Goal: Task Accomplishment & Management: Use online tool/utility

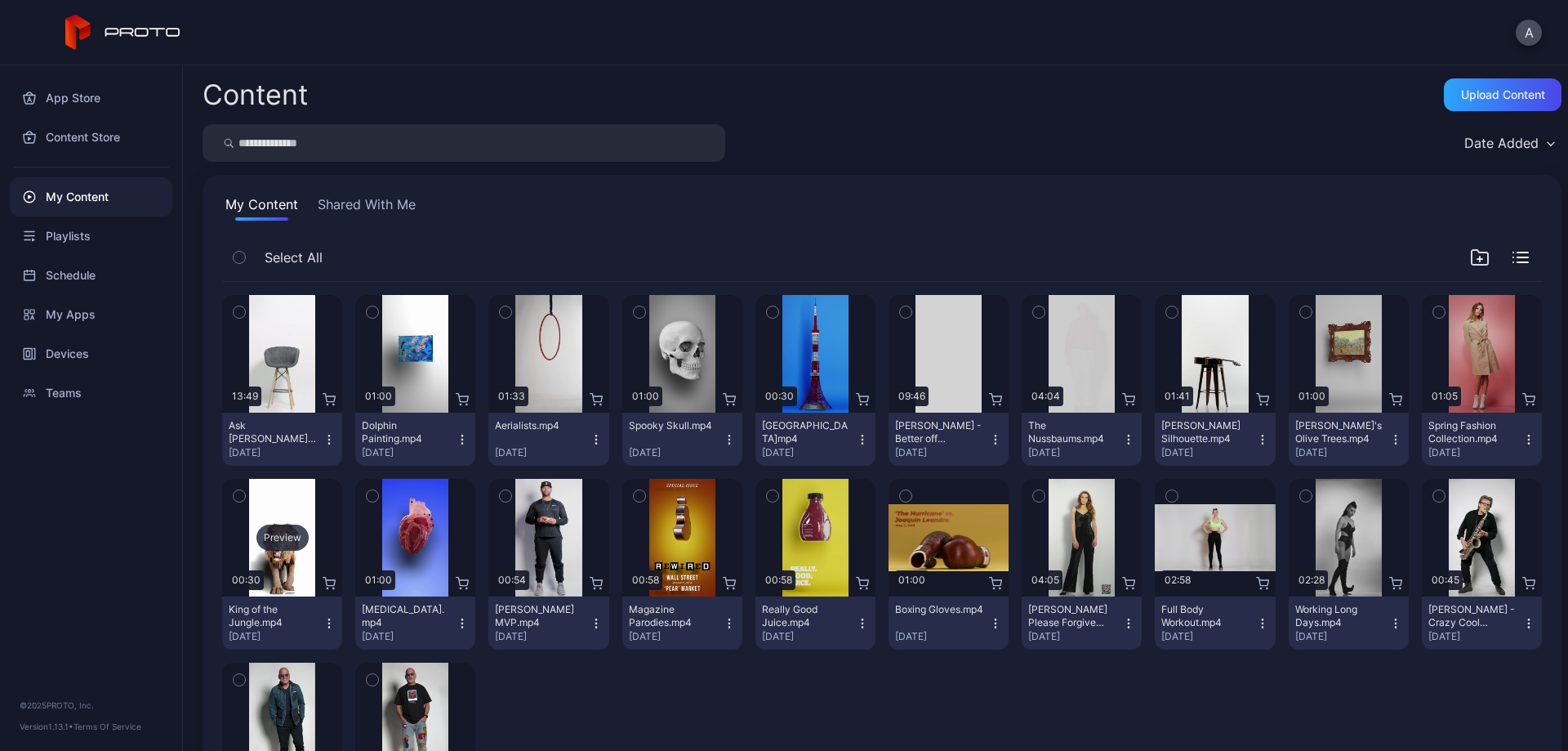
click at [264, 529] on div "Preview" at bounding box center [282, 537] width 53 height 26
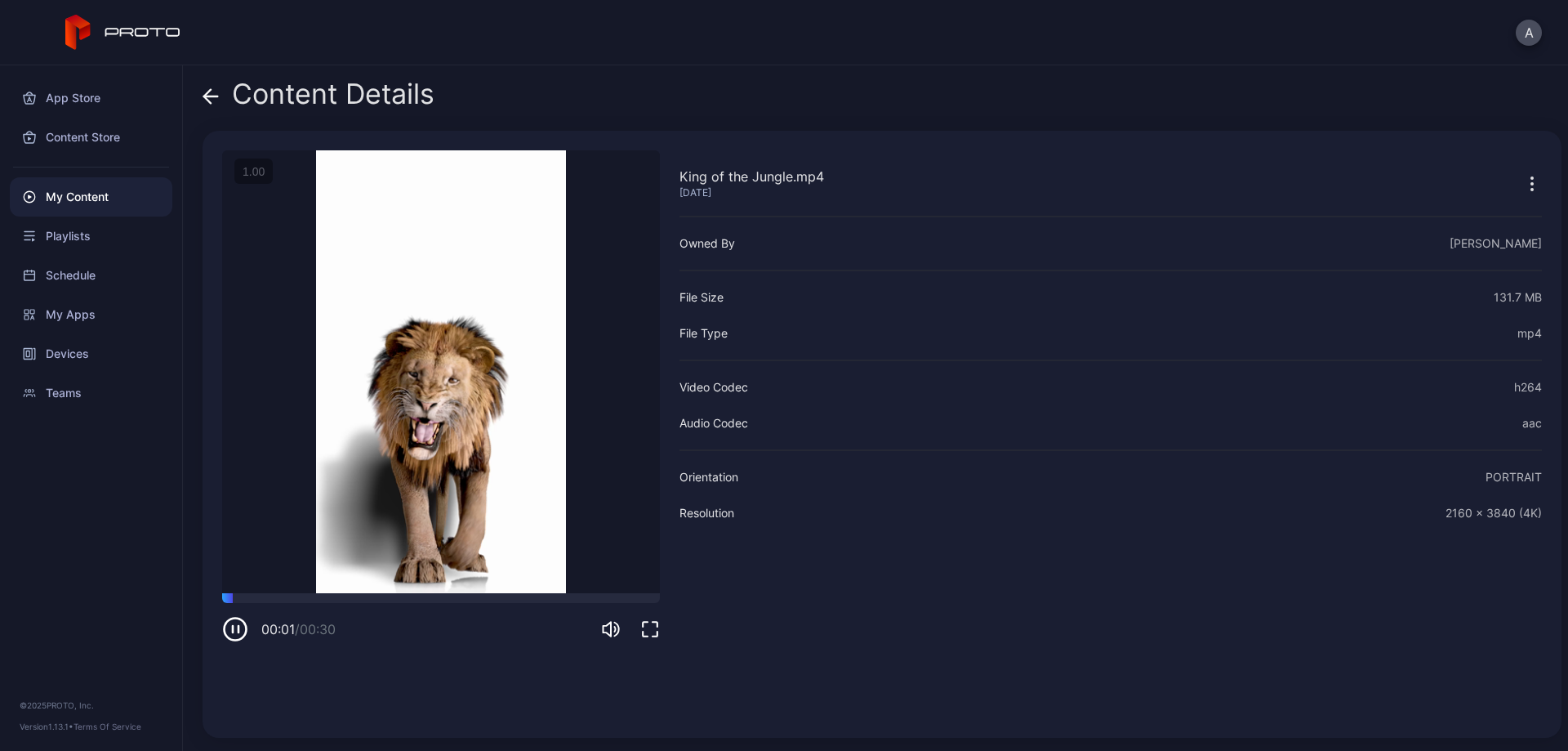
click at [1523, 183] on icon "button" at bounding box center [1533, 184] width 20 height 20
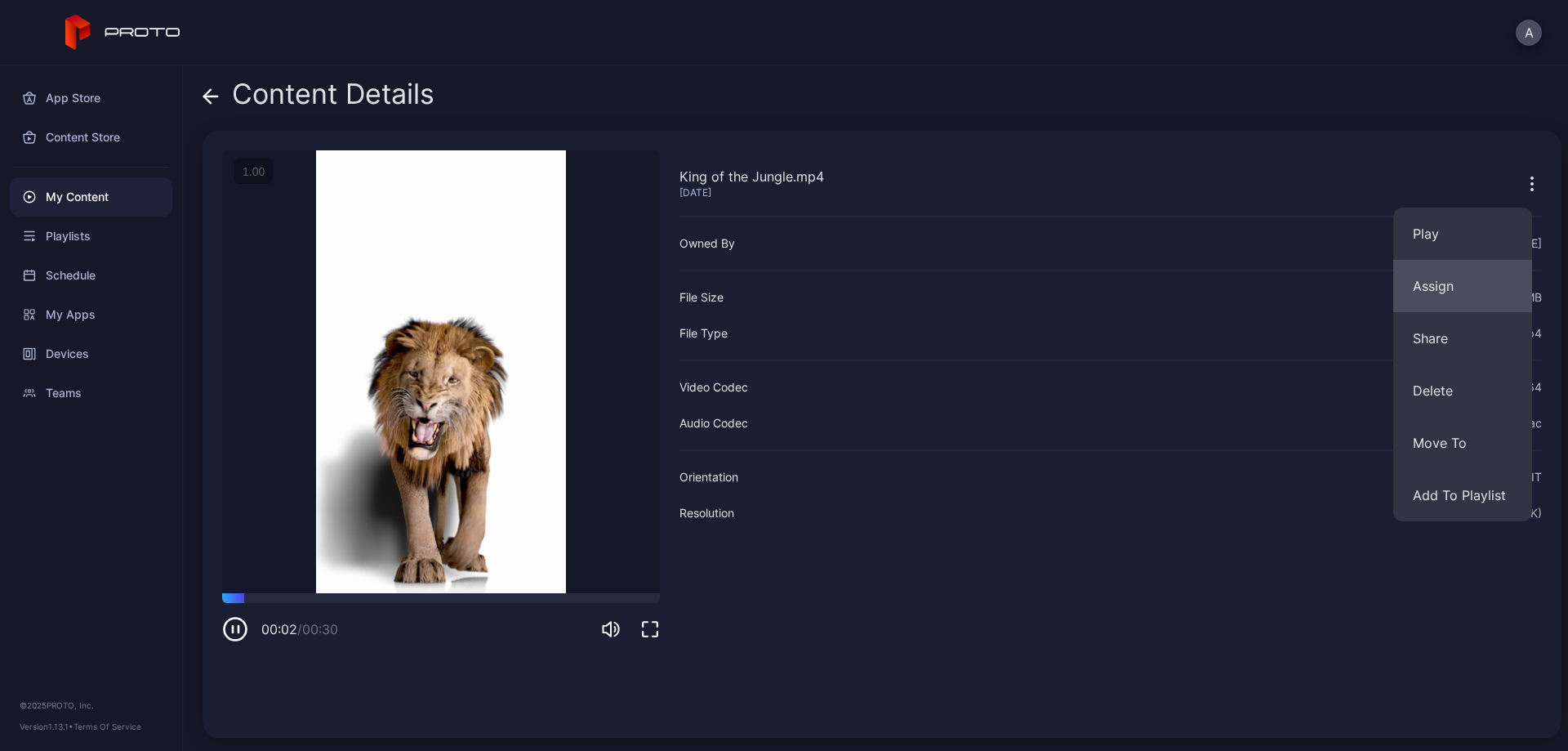
click at [1463, 282] on button "Assign" at bounding box center [1462, 286] width 139 height 53
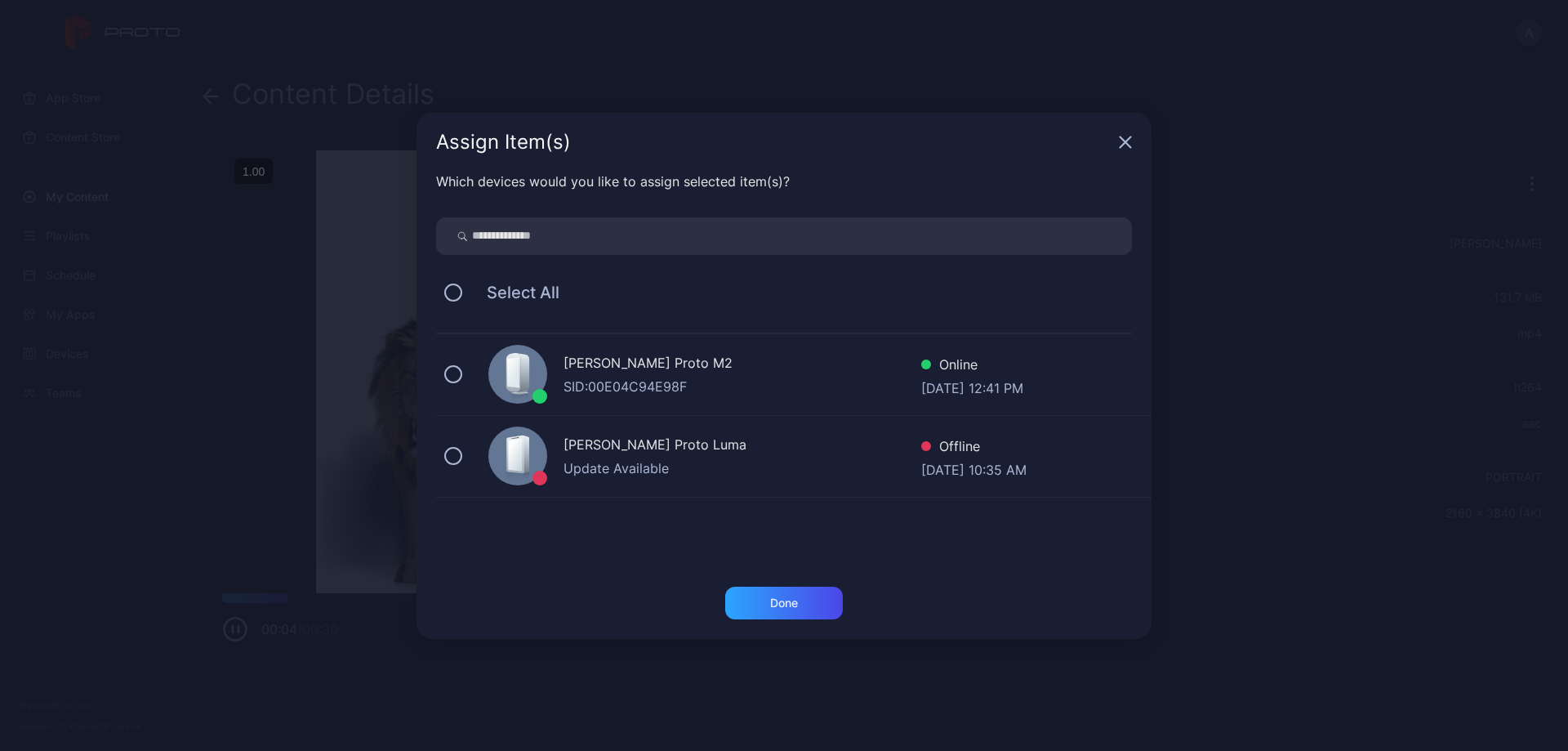
click at [466, 372] on div "[PERSON_NAME] Proto M2 SID: 00E04C94E98F Online [DATE] 12:41 PM" at bounding box center [794, 375] width 715 height 82
click at [779, 602] on div "Done" at bounding box center [784, 603] width 28 height 13
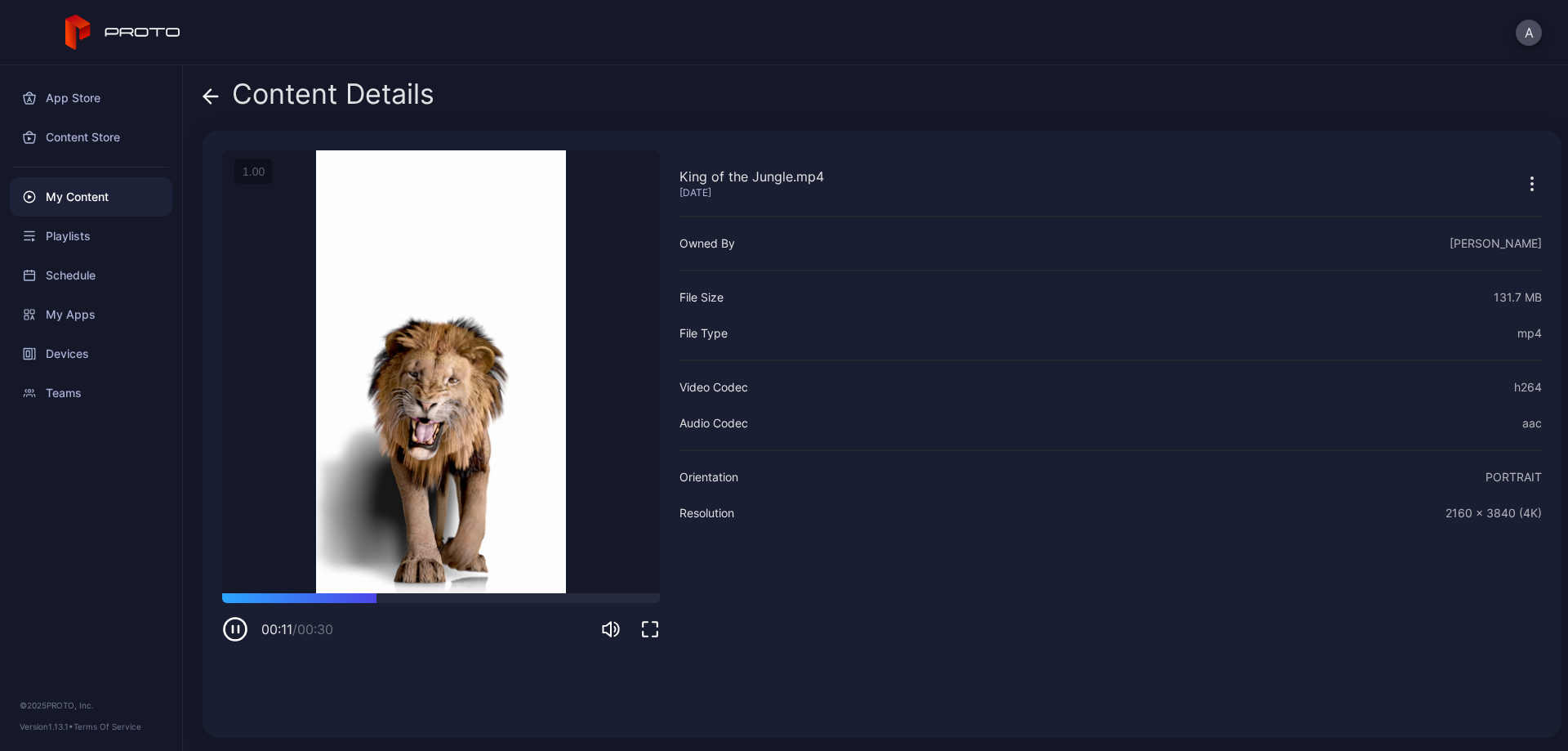
click at [237, 630] on icon "button" at bounding box center [235, 628] width 26 height 26
click at [88, 352] on div "Devices" at bounding box center [91, 353] width 163 height 39
